Goal: Find specific page/section: Find specific page/section

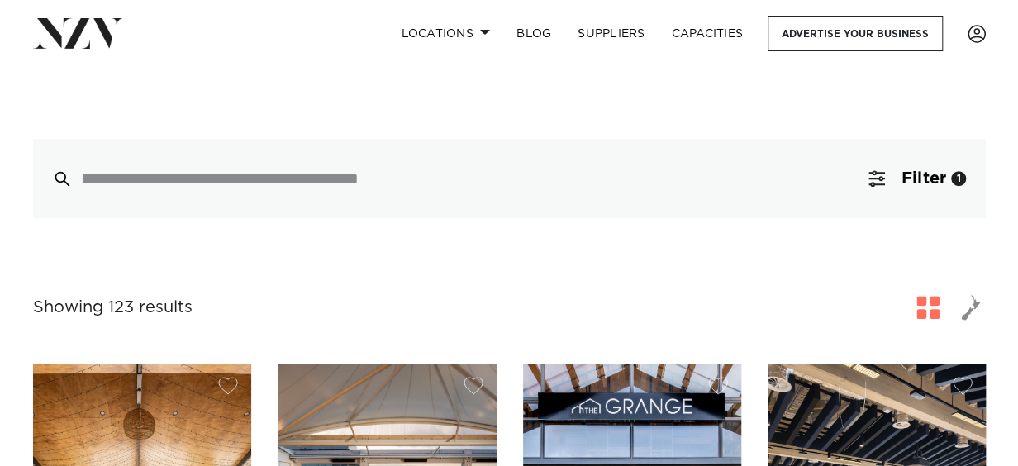
scroll to position [375, 0]
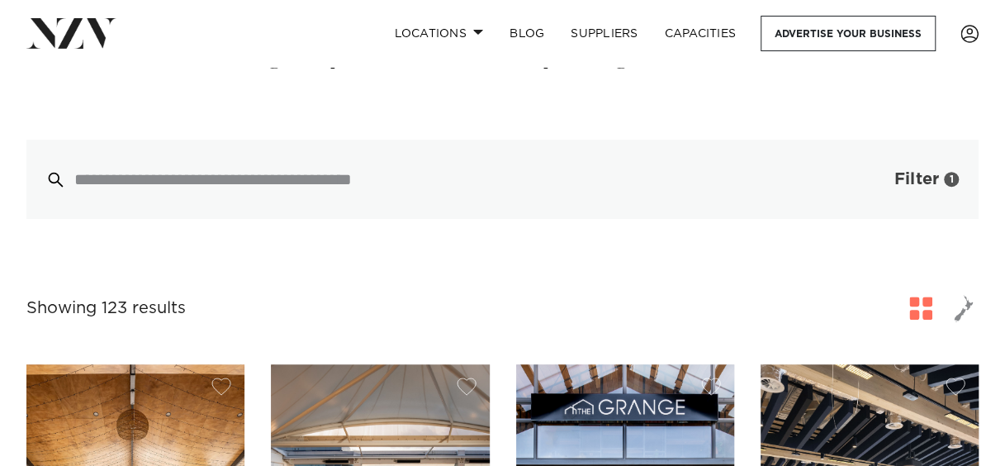
click at [878, 178] on button "Filter 1" at bounding box center [910, 179] width 137 height 79
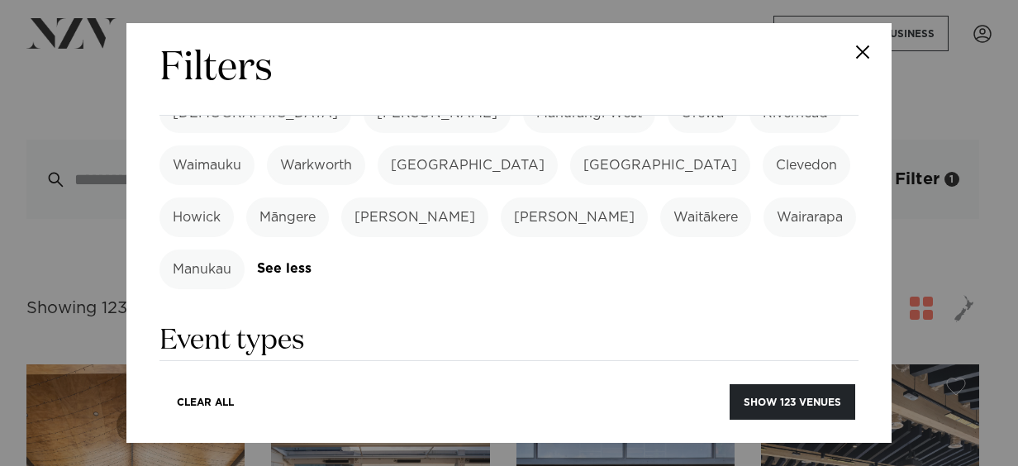
scroll to position [641, 0]
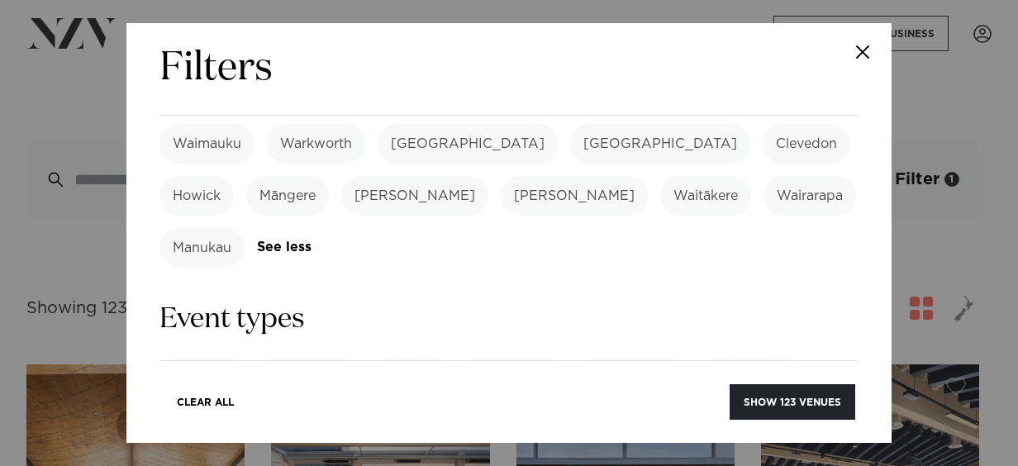
click at [637, 358] on label "Private Party" at bounding box center [631, 378] width 109 height 40
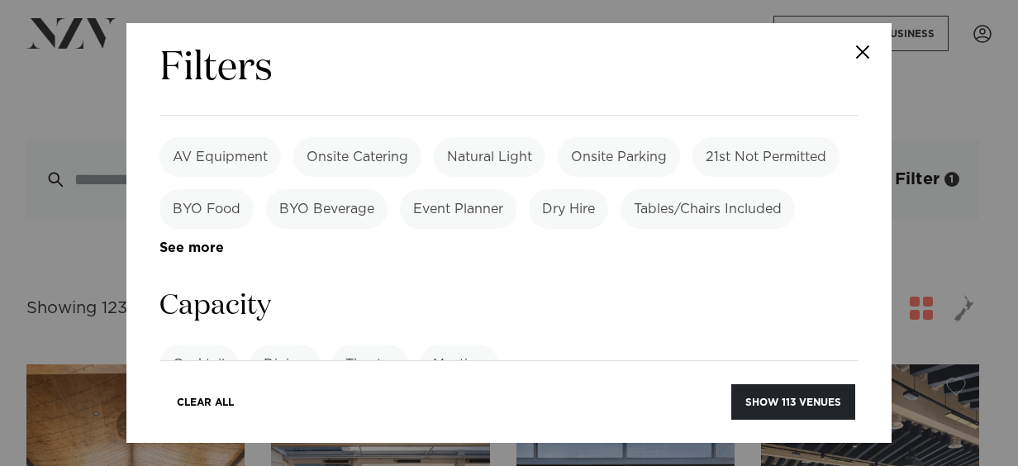
scroll to position [1258, 0]
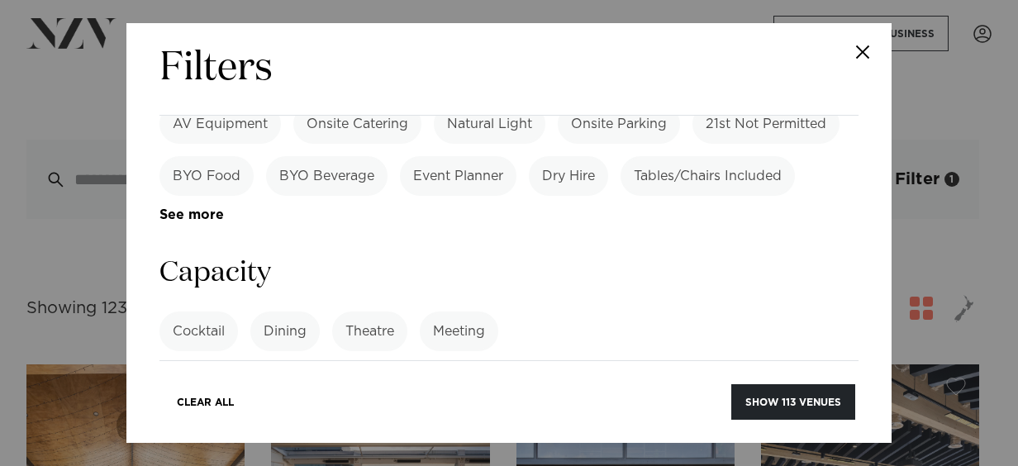
click at [688, 371] on input "number" at bounding box center [508, 393] width 699 height 45
type input "**"
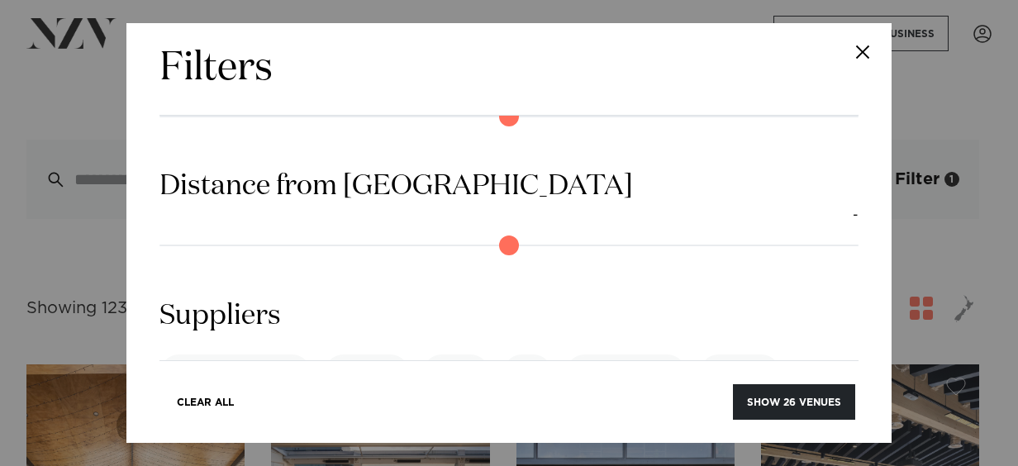
scroll to position [1682, 0]
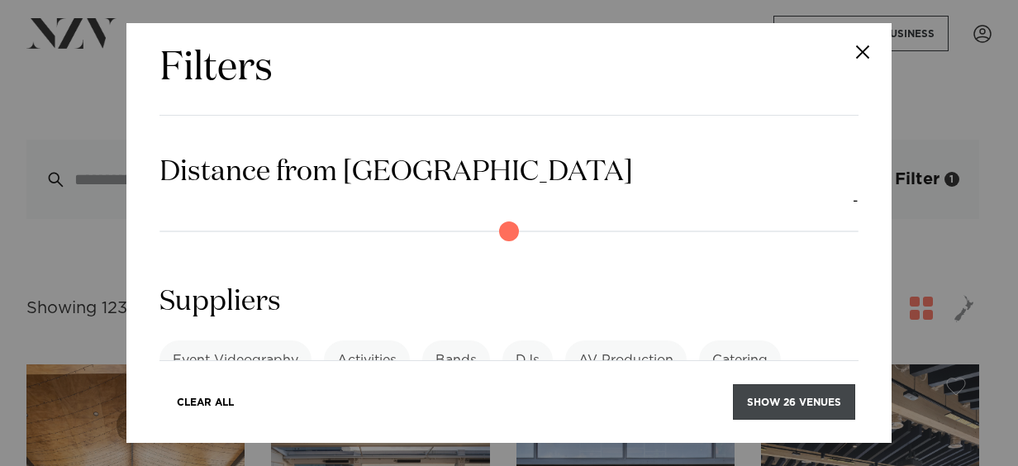
click at [765, 413] on button "Show 26 venues" at bounding box center [794, 402] width 122 height 36
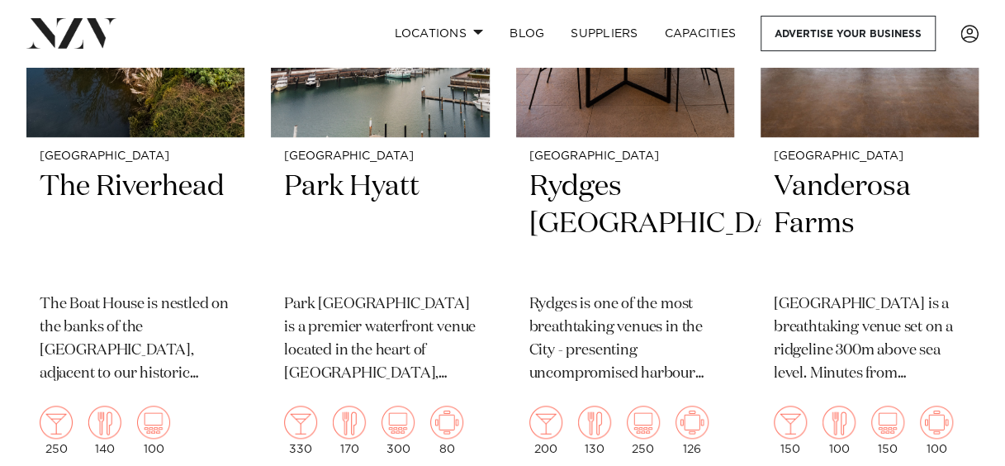
scroll to position [600, 0]
